Goal: Task Accomplishment & Management: Use online tool/utility

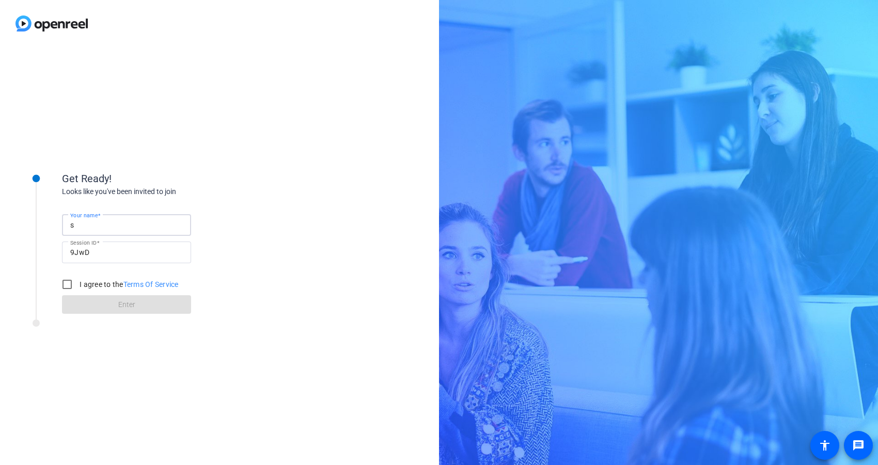
click at [117, 227] on input "s" at bounding box center [126, 225] width 113 height 12
type input "[PERSON_NAME]"
drag, startPoint x: 70, startPoint y: 286, endPoint x: 96, endPoint y: 303, distance: 30.5
click at [71, 286] on input "I agree to the Terms Of Service" at bounding box center [67, 284] width 21 height 21
checkbox input "true"
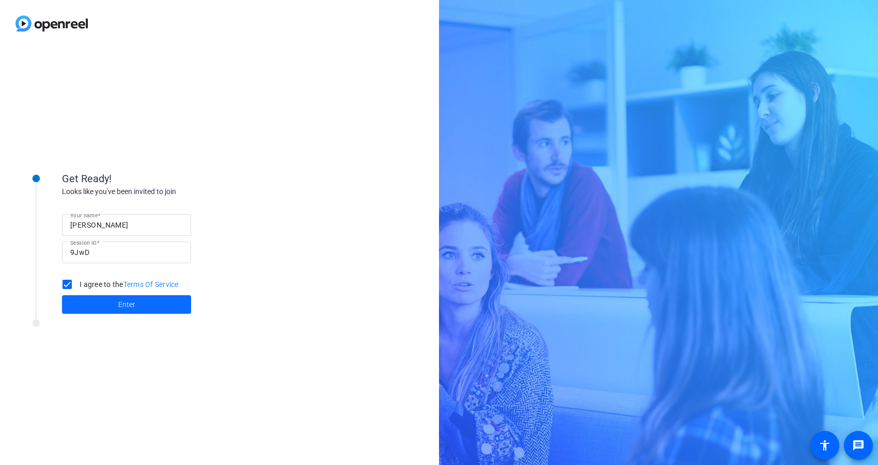
click at [96, 304] on span at bounding box center [126, 304] width 129 height 25
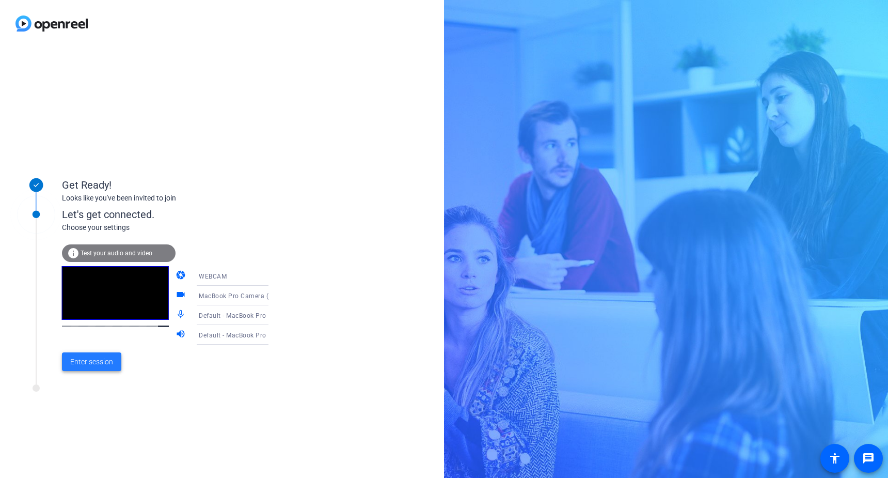
click at [97, 365] on span "Enter session" at bounding box center [91, 361] width 43 height 11
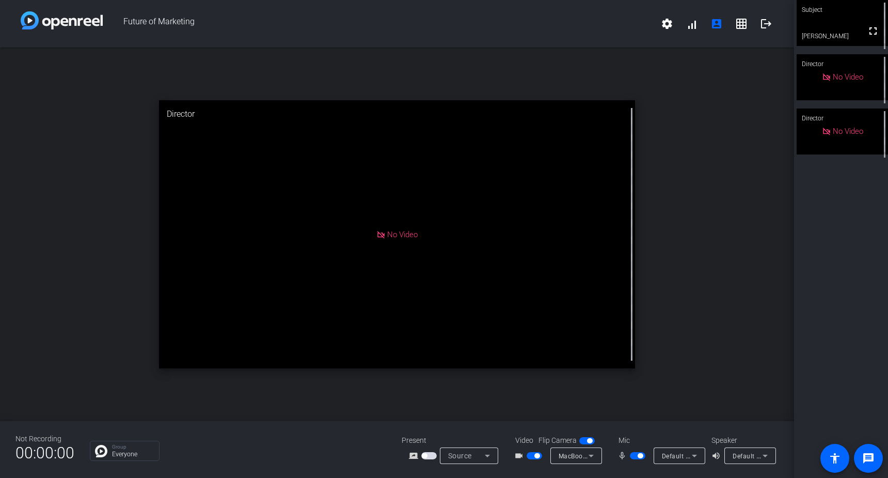
click at [536, 455] on span "button" at bounding box center [536, 455] width 5 height 5
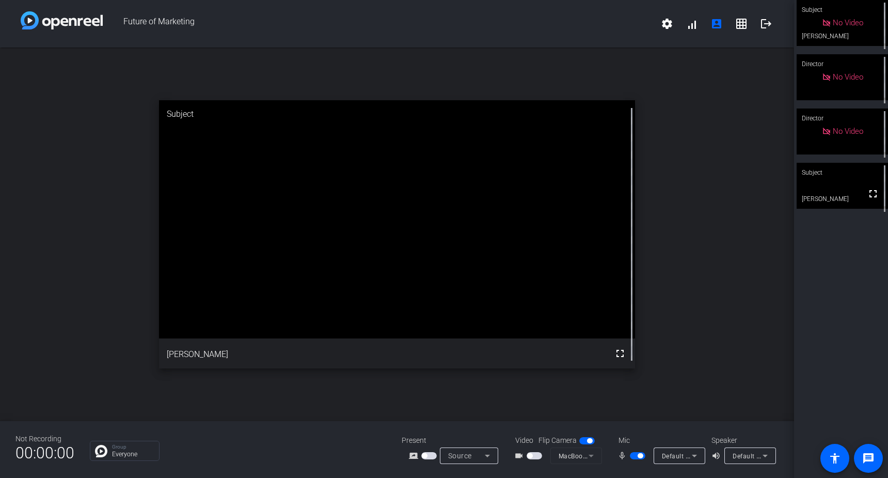
click at [531, 455] on span "button" at bounding box center [529, 455] width 5 height 5
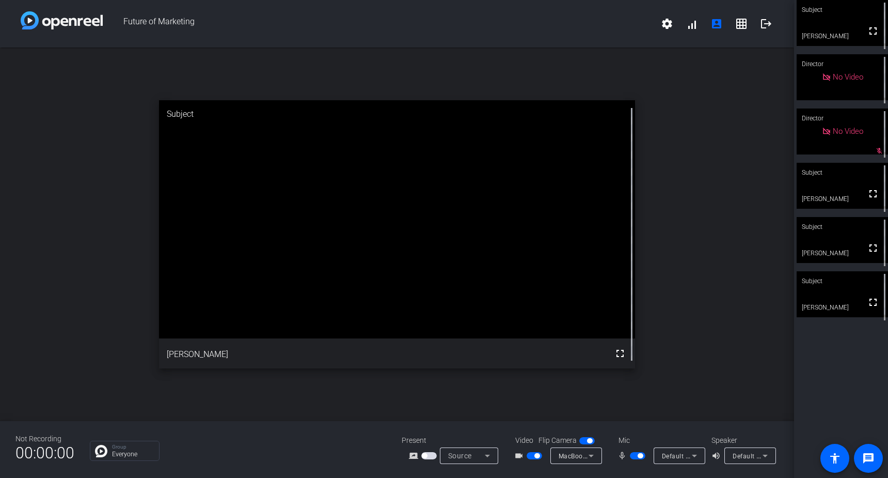
click at [841, 313] on video at bounding box center [842, 294] width 91 height 46
click at [832, 299] on video at bounding box center [842, 294] width 90 height 45
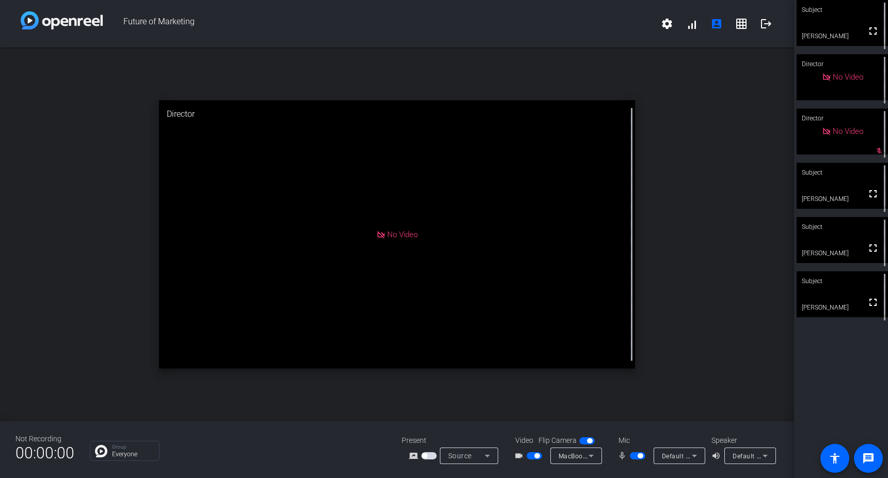
click at [536, 456] on span "button" at bounding box center [536, 455] width 5 height 5
click at [868, 175] on div "Subject" at bounding box center [842, 173] width 91 height 20
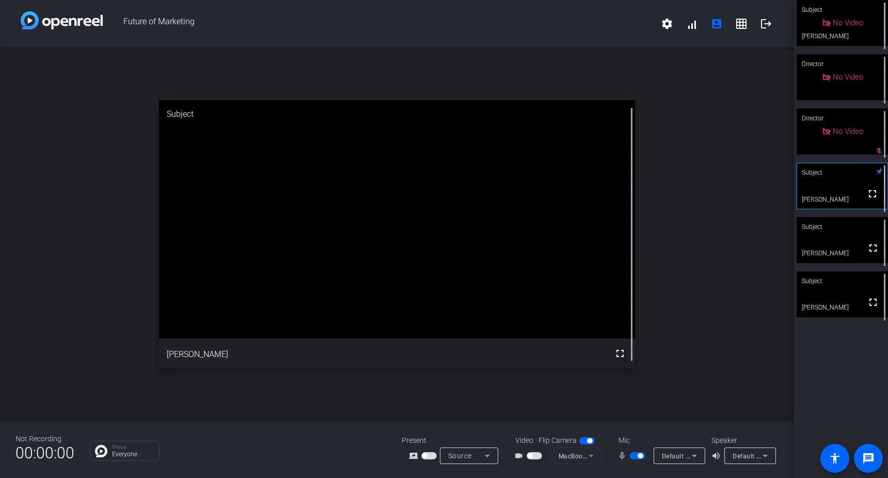
click at [640, 454] on span "button" at bounding box center [640, 455] width 5 height 5
click at [636, 455] on span "button" at bounding box center [637, 455] width 15 height 7
click at [841, 296] on video at bounding box center [842, 294] width 91 height 46
click at [837, 247] on video at bounding box center [842, 240] width 91 height 46
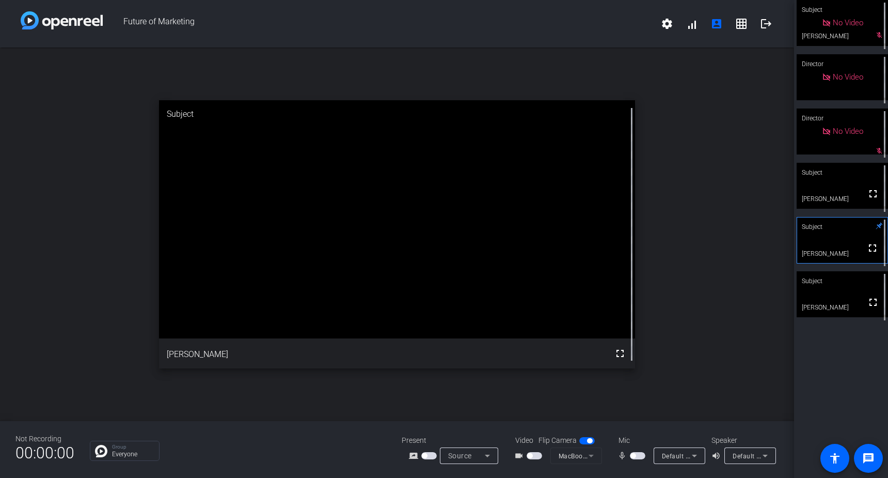
click at [840, 249] on video at bounding box center [842, 239] width 90 height 45
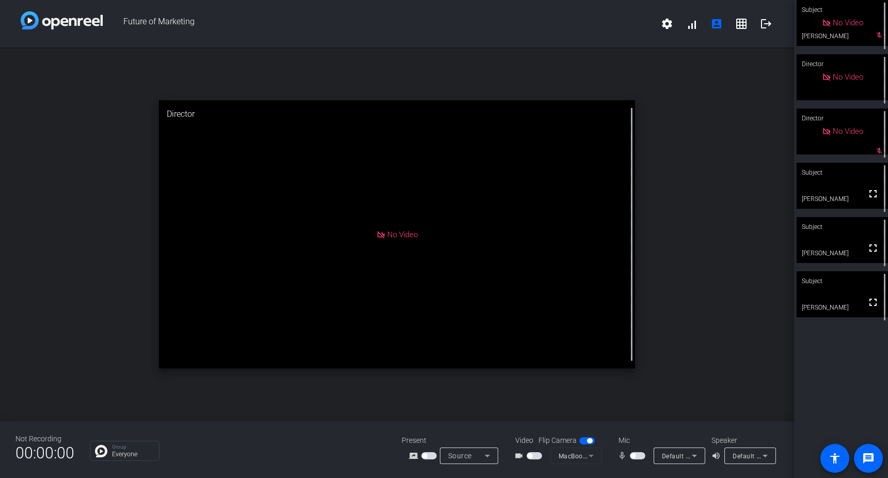
click at [633, 456] on span "button" at bounding box center [632, 455] width 5 height 5
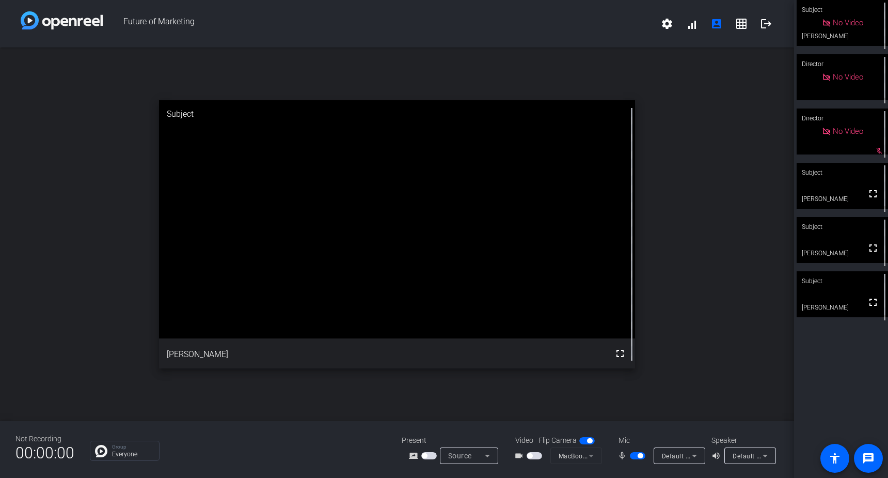
click at [638, 455] on span "button" at bounding box center [640, 455] width 5 height 5
click at [633, 456] on span "button" at bounding box center [632, 455] width 5 height 5
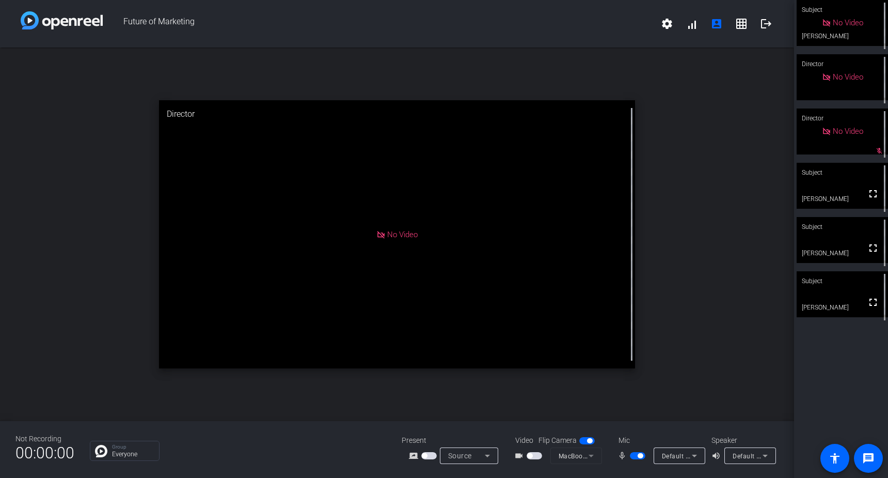
click at [639, 456] on span "button" at bounding box center [640, 455] width 5 height 5
click at [738, 24] on mat-icon "grid_on" at bounding box center [741, 24] width 12 height 12
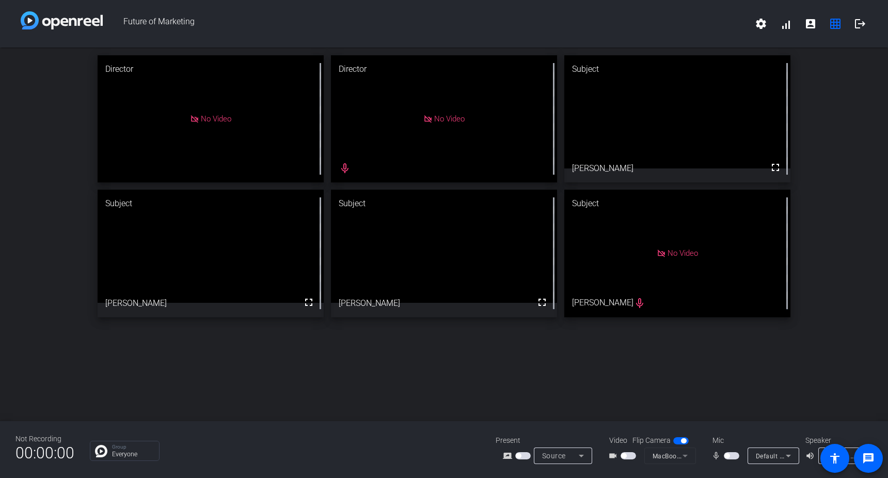
click at [725, 453] on span "button" at bounding box center [726, 455] width 5 height 5
click at [734, 456] on span "button" at bounding box center [734, 455] width 5 height 5
click at [729, 456] on span "button" at bounding box center [726, 455] width 5 height 5
click at [734, 454] on span "button" at bounding box center [734, 455] width 5 height 5
click at [727, 455] on span "button" at bounding box center [726, 455] width 5 height 5
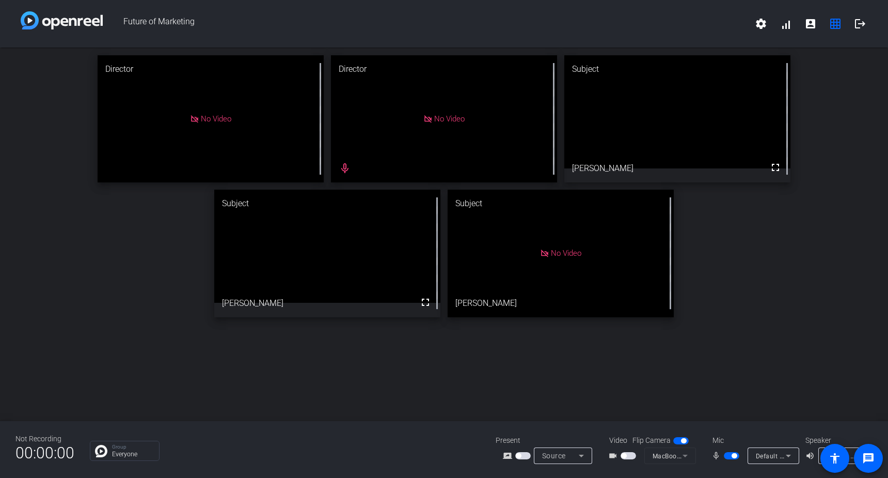
click at [734, 455] on span "button" at bounding box center [734, 455] width 5 height 5
click at [726, 455] on span "button" at bounding box center [726, 455] width 5 height 5
click at [733, 457] on span "button" at bounding box center [734, 455] width 5 height 5
click at [729, 455] on span "button" at bounding box center [726, 455] width 5 height 5
click at [733, 456] on span "button" at bounding box center [734, 455] width 5 height 5
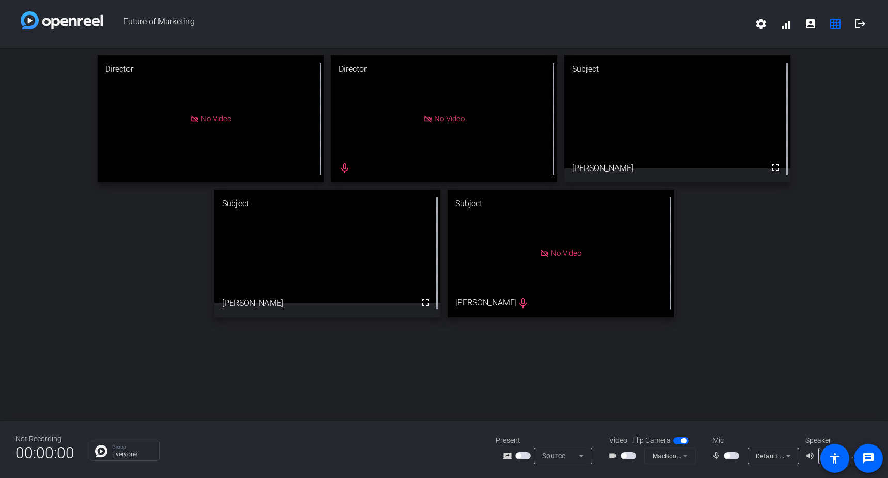
click at [726, 455] on span "button" at bounding box center [726, 455] width 5 height 5
click at [726, 455] on span "button" at bounding box center [731, 455] width 15 height 7
click at [729, 455] on span "button" at bounding box center [726, 455] width 5 height 5
